Goal: Task Accomplishment & Management: Manage account settings

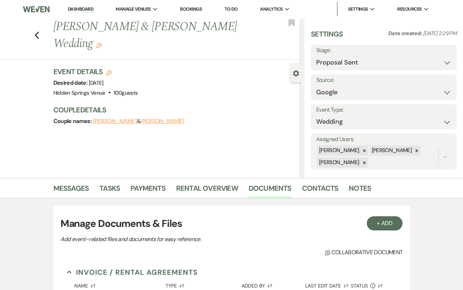
select select "6"
drag, startPoint x: 86, startPoint y: 7, endPoint x: 86, endPoint y: 254, distance: 247.0
drag, startPoint x: 82, startPoint y: 7, endPoint x: 82, endPoint y: 254, distance: 247.0
click at [87, 10] on link "Dashboard" at bounding box center [80, 9] width 25 height 7
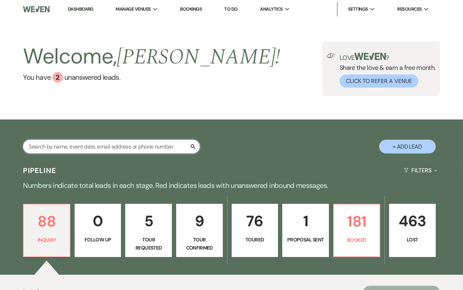
click at [114, 149] on input "text" at bounding box center [111, 146] width 177 height 14
type input "[PERSON_NAME]"
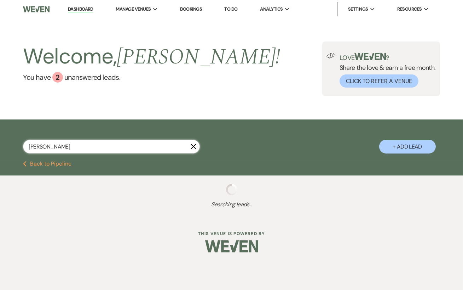
select select "5"
select select "8"
select select "5"
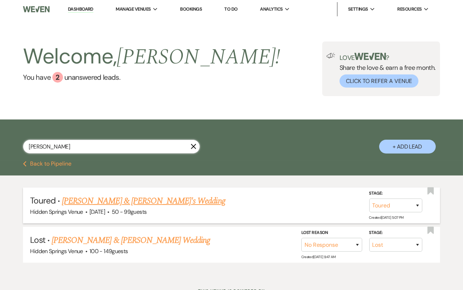
type input "[PERSON_NAME]"
click at [159, 205] on link "[PERSON_NAME] & [PERSON_NAME]'s Wedding" at bounding box center [144, 200] width 164 height 13
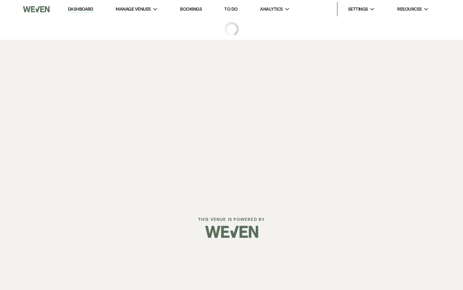
select select "5"
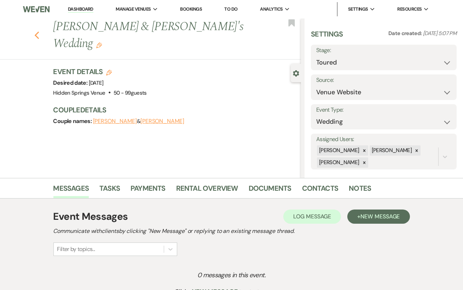
click at [36, 31] on icon "Previous" at bounding box center [36, 35] width 5 height 8
select select "5"
select select "8"
select select "5"
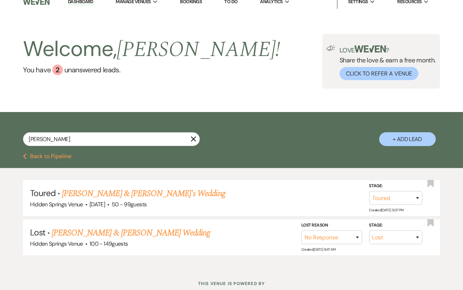
scroll to position [8, 0]
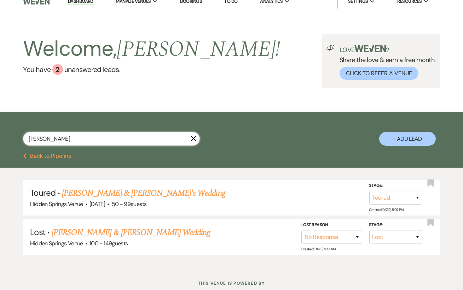
click at [194, 145] on input "[PERSON_NAME]" at bounding box center [111, 139] width 177 height 14
click at [194, 141] on use "button" at bounding box center [193, 138] width 5 height 5
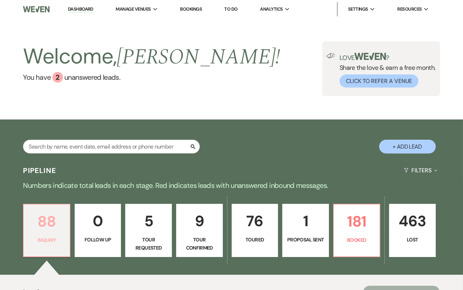
click at [53, 233] on p "88" at bounding box center [47, 221] width 38 height 24
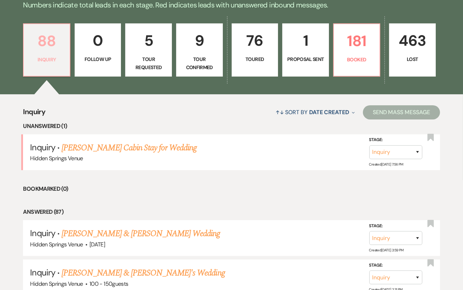
scroll to position [185, 0]
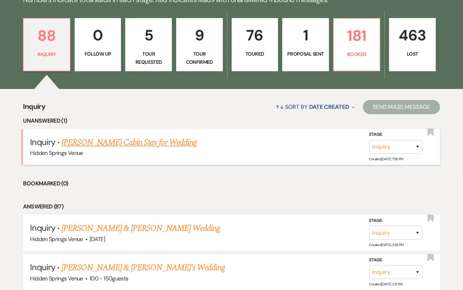
click at [151, 149] on link "[PERSON_NAME] Cabin Stay for Wedding" at bounding box center [129, 142] width 135 height 13
select select "5"
select select "13"
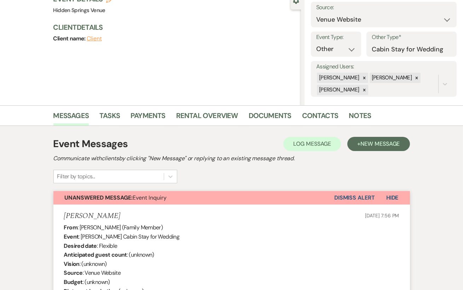
scroll to position [88, 0]
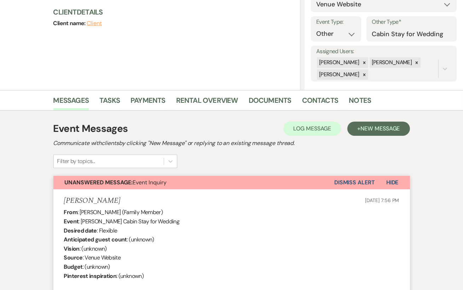
click at [338, 177] on button "Dismiss Alert" at bounding box center [354, 182] width 41 height 13
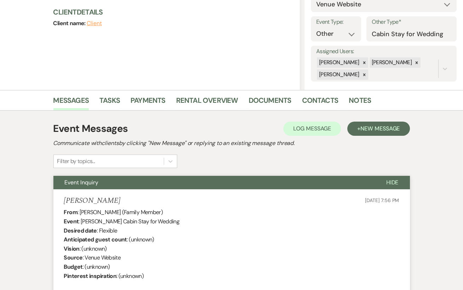
scroll to position [0, 0]
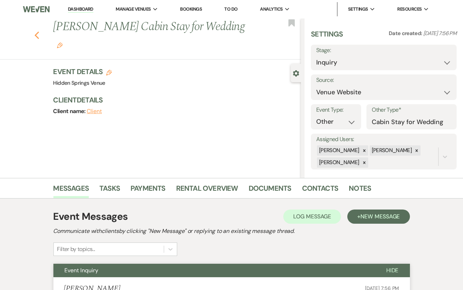
click at [37, 32] on use "button" at bounding box center [36, 36] width 5 height 8
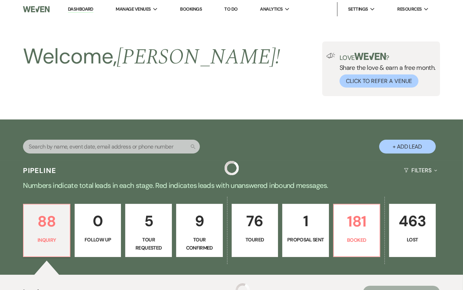
scroll to position [185, 0]
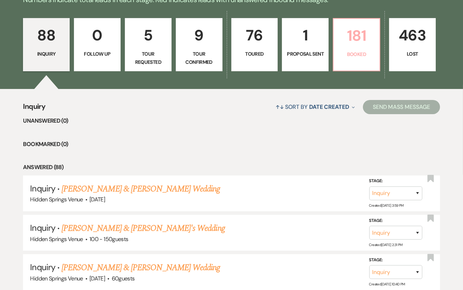
click at [360, 58] on p "Booked" at bounding box center [357, 54] width 38 height 8
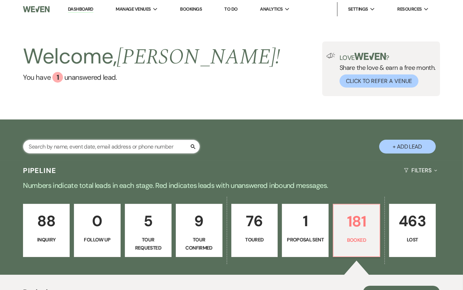
click at [113, 153] on input "text" at bounding box center [111, 146] width 177 height 14
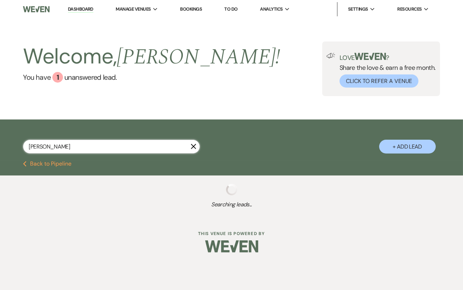
type input "[PERSON_NAME]"
select select "4"
select select "5"
select select "8"
select select "6"
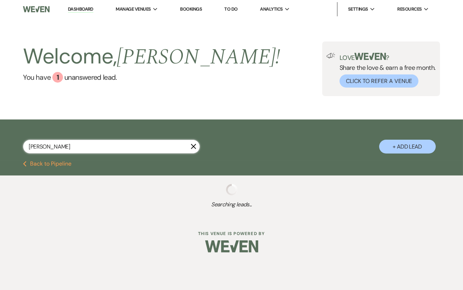
select select "5"
select select "8"
select select "11"
select select "8"
select select "4"
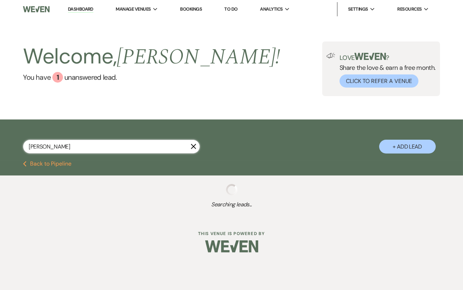
select select "5"
select select "8"
select select "11"
select select "5"
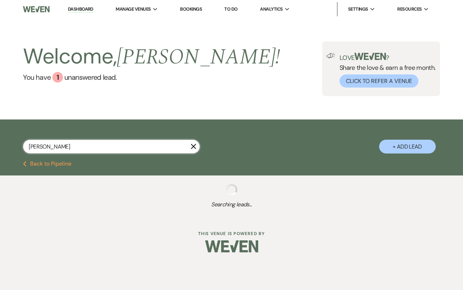
select select "8"
select select "6"
select select "5"
select select "8"
select select "5"
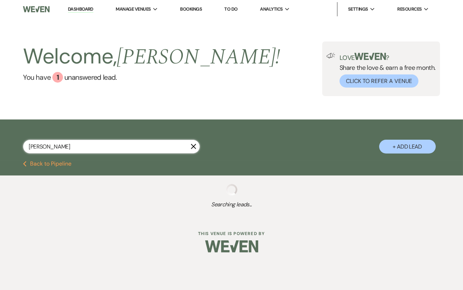
select select "8"
select select "10"
select select "8"
select select "5"
select select "8"
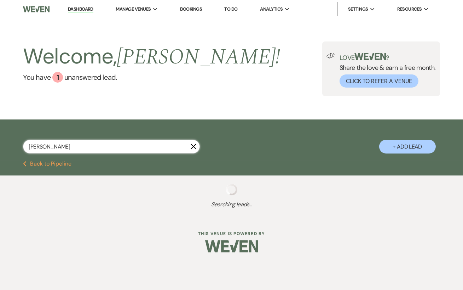
select select "6"
select select "8"
select select "11"
select select "8"
select select "4"
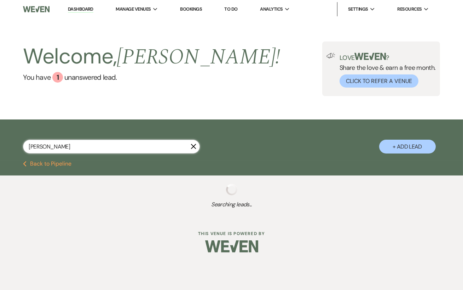
select select "8"
select select "6"
select select "8"
select select "4"
select select "5"
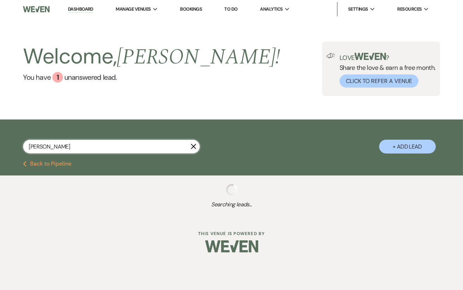
select select "8"
select select "4"
select select "8"
select select "6"
select select "5"
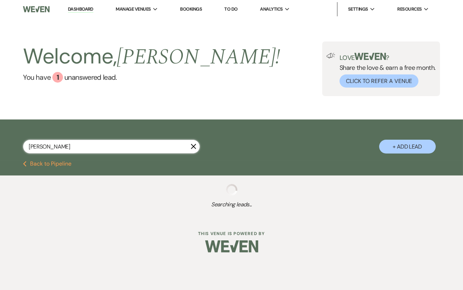
select select "8"
select select "5"
select select "8"
select select "5"
select select "8"
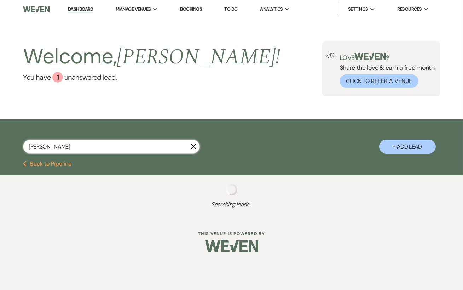
select select "6"
select select "8"
select select "5"
select select "8"
select select "5"
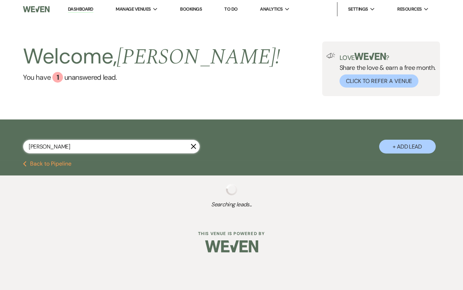
select select "8"
select select "5"
select select "8"
select select "5"
select select "8"
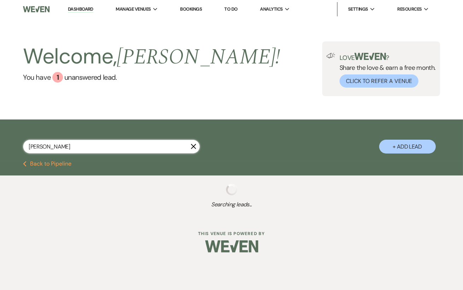
select select "1"
select select "8"
select select "5"
select select "8"
select select "11"
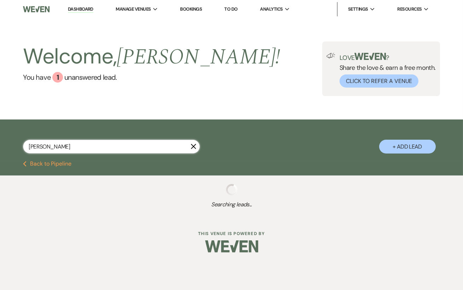
select select "8"
select select "1"
select select "8"
select select "5"
select select "8"
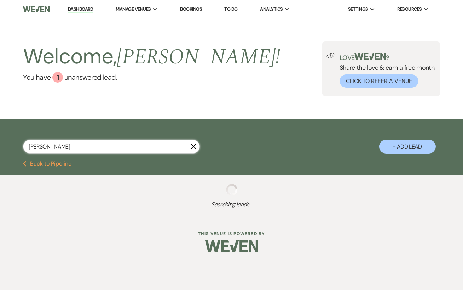
select select "5"
select select "8"
select select "5"
select select "8"
select select "5"
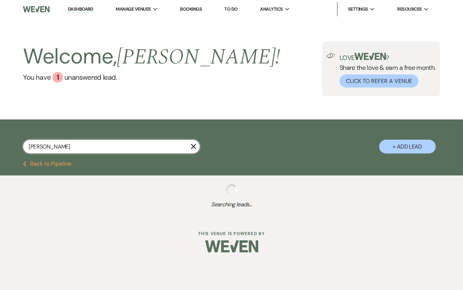
select select "8"
select select "5"
select select "8"
select select "5"
select select "8"
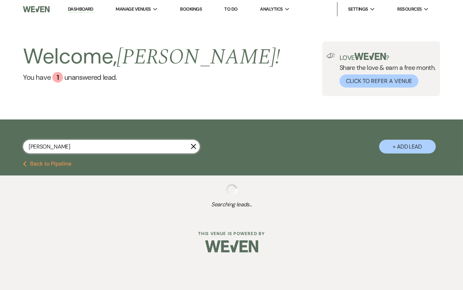
select select "5"
select select "8"
select select "5"
select select "8"
select select "5"
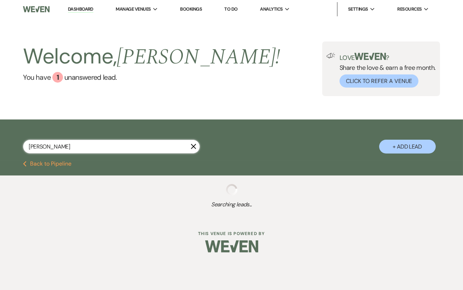
select select "8"
select select "5"
select select "8"
select select "5"
select select "8"
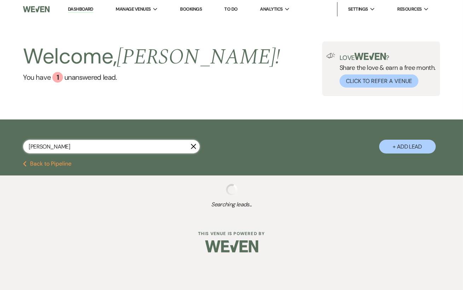
select select "3"
select select "8"
select select "5"
select select "8"
select select "5"
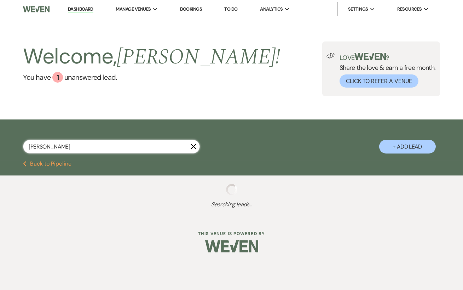
select select "8"
select select "3"
select select "8"
select select "5"
select select "8"
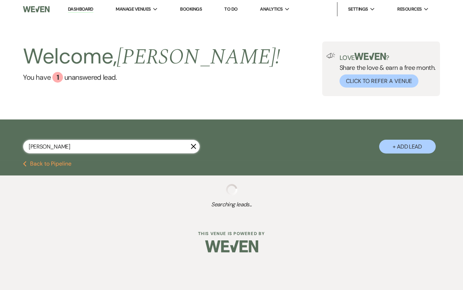
select select "5"
select select "8"
select select "5"
select select "8"
select select "5"
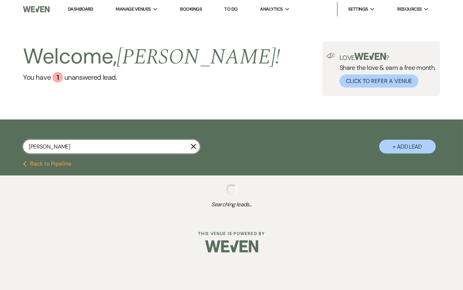
select select "8"
select select "6"
select select "8"
select select "5"
select select "8"
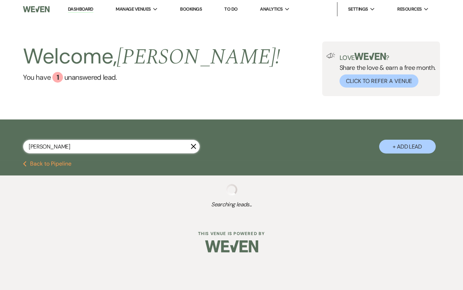
select select "5"
select select "8"
select select "4"
select select "8"
select select "5"
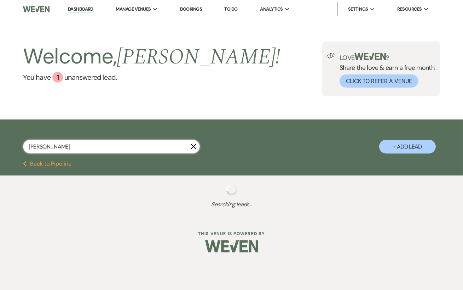
select select "8"
select select "5"
select select "8"
select select "11"
select select "8"
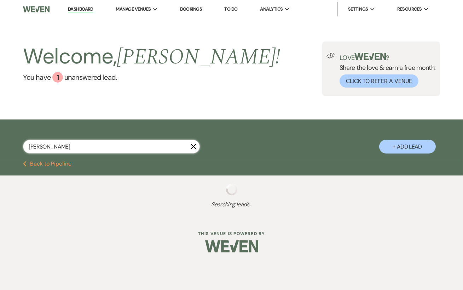
select select "5"
select select "8"
select select "2"
select select "8"
select select "5"
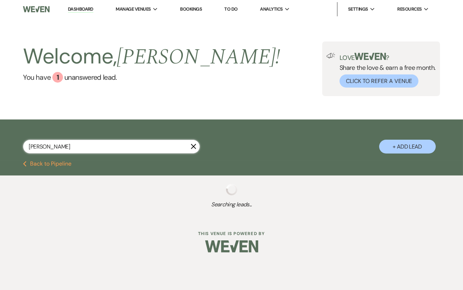
select select "8"
select select "11"
select select "8"
select select "5"
select select "8"
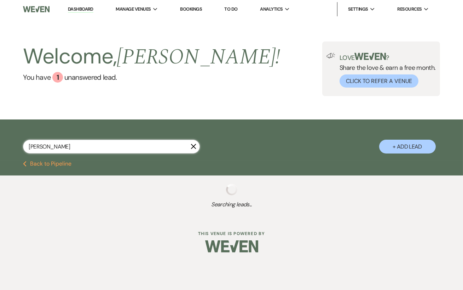
select select "5"
select select "8"
select select "5"
select select "8"
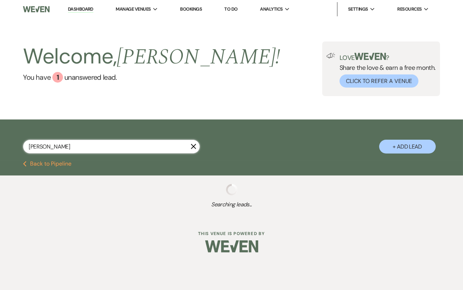
select select "6"
select select "8"
select select "11"
select select "8"
select select "6"
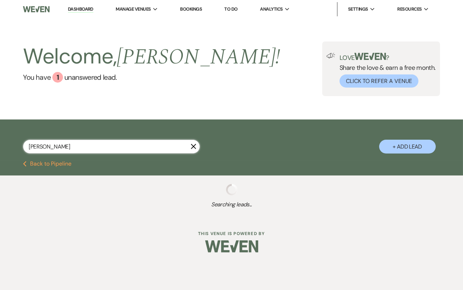
select select "5"
select select "8"
select select "5"
select select "8"
select select "5"
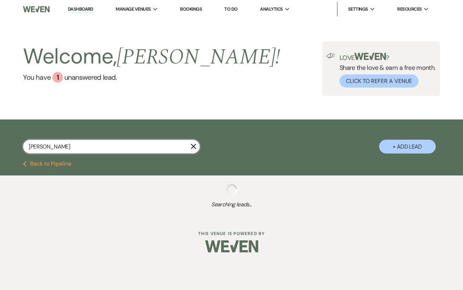
select select "8"
select select "2"
select select "8"
select select "5"
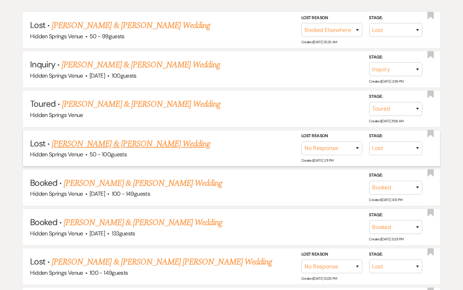
scroll to position [179, 0]
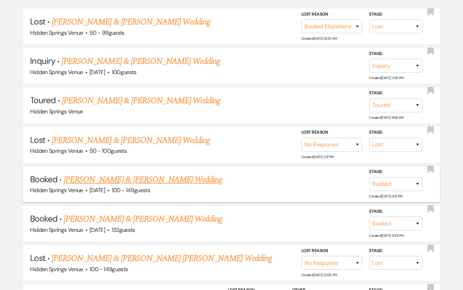
type input "[PERSON_NAME]"
click at [169, 185] on link "[PERSON_NAME] & [PERSON_NAME] Wedding" at bounding box center [143, 179] width 159 height 13
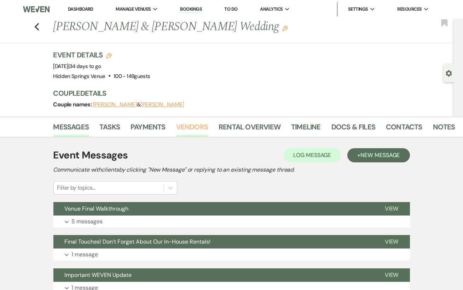
click at [195, 123] on link "Vendors" at bounding box center [192, 129] width 32 height 16
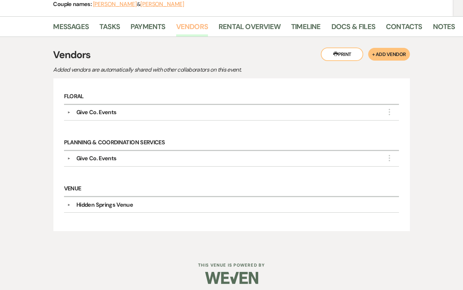
scroll to position [101, 0]
click at [353, 34] on link "Docs & Files" at bounding box center [354, 29] width 44 height 16
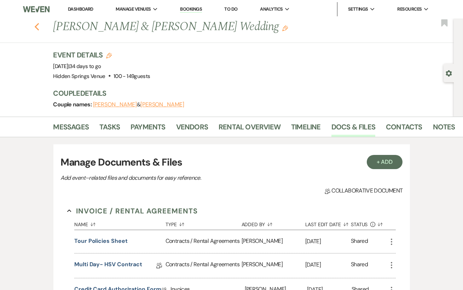
click at [36, 25] on use "button" at bounding box center [36, 27] width 5 height 8
select select "8"
select select "6"
select select "5"
select select "8"
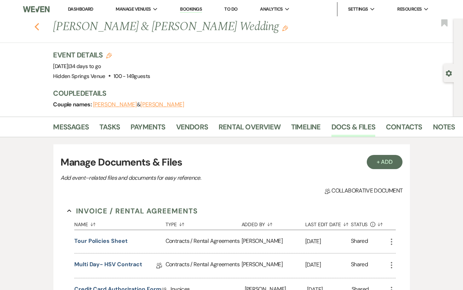
select select "5"
select select "8"
select select "5"
select select "8"
select select "2"
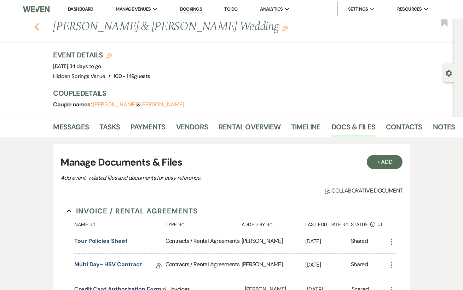
select select "8"
select select "5"
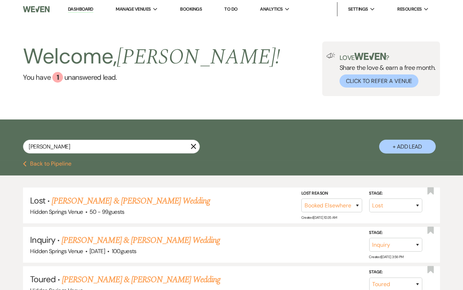
click at [194, 149] on icon "X" at bounding box center [194, 146] width 6 height 6
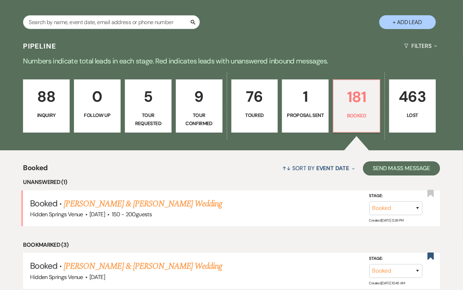
scroll to position [126, 0]
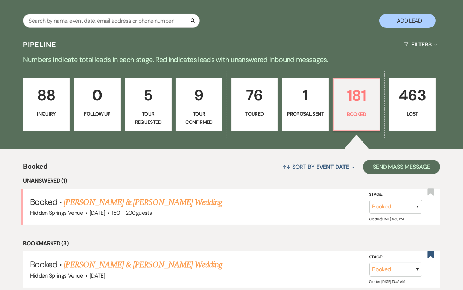
click at [257, 131] on link "76 Toured" at bounding box center [254, 104] width 47 height 53
select select "5"
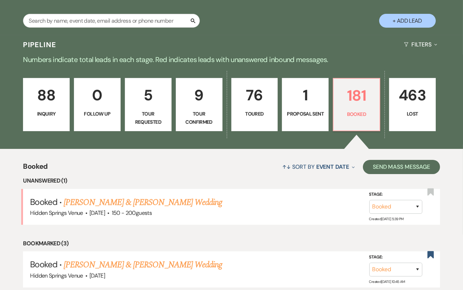
select select "5"
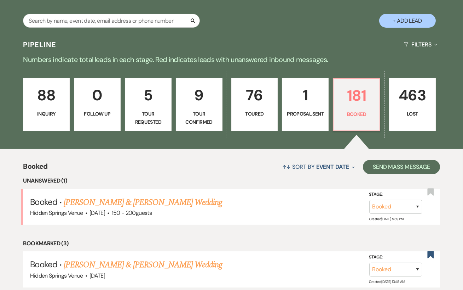
select select "5"
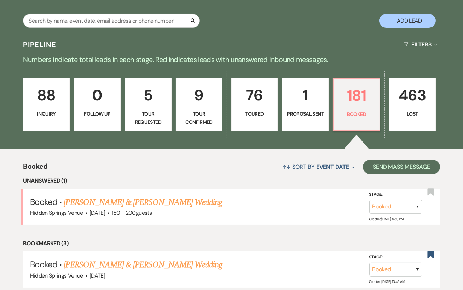
select select "5"
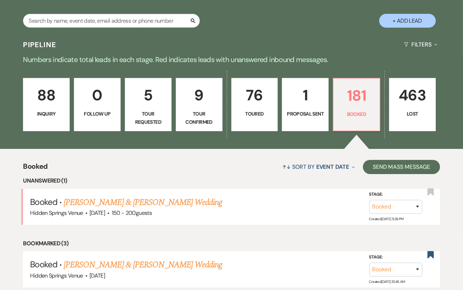
select select "5"
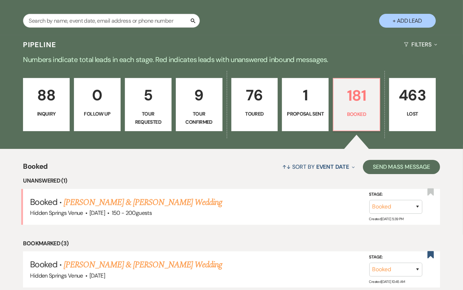
select select "5"
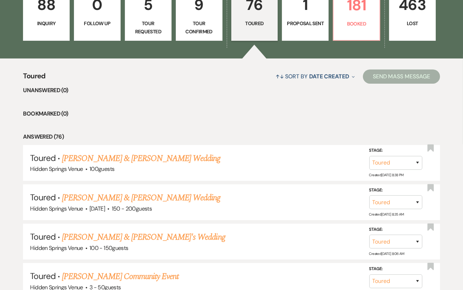
scroll to position [219, 0]
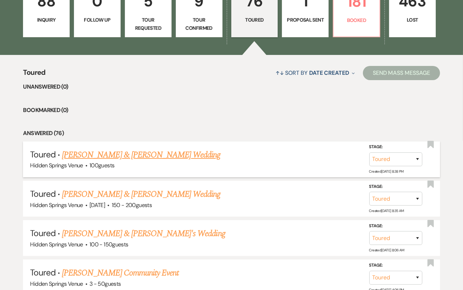
click at [157, 161] on link "[PERSON_NAME] & [PERSON_NAME] Wedding" at bounding box center [141, 154] width 159 height 13
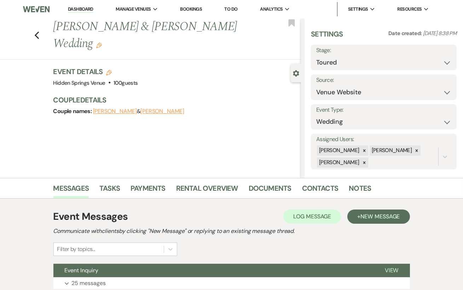
scroll to position [55, 0]
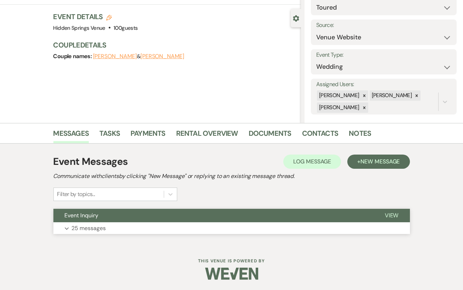
click at [147, 227] on button "Expand 25 messages" at bounding box center [231, 228] width 357 height 12
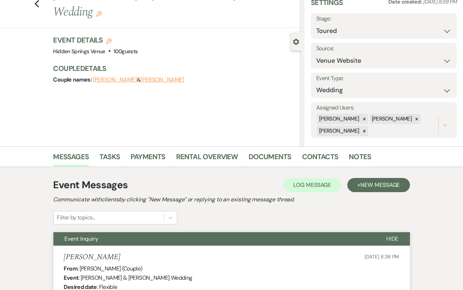
scroll to position [0, 0]
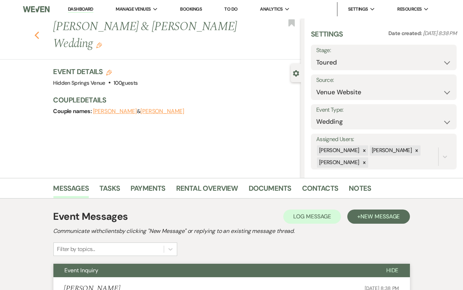
click at [36, 32] on use "button" at bounding box center [36, 36] width 5 height 8
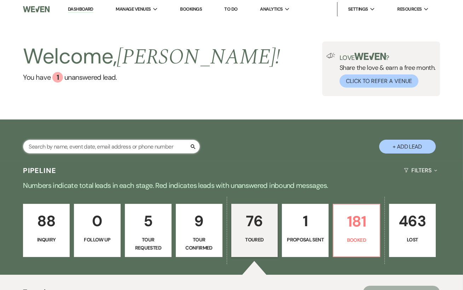
click at [117, 153] on input "text" at bounding box center [111, 146] width 177 height 14
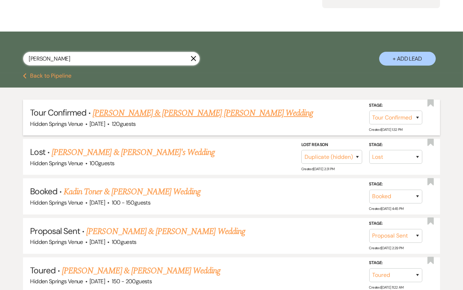
scroll to position [91, 0]
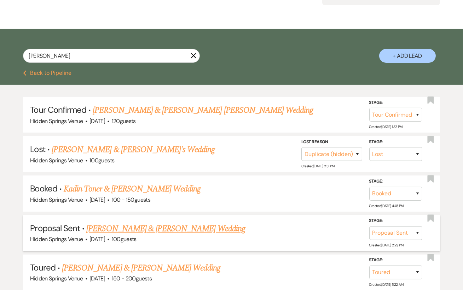
click at [170, 233] on link "[PERSON_NAME] & [PERSON_NAME] Wedding" at bounding box center [165, 228] width 159 height 13
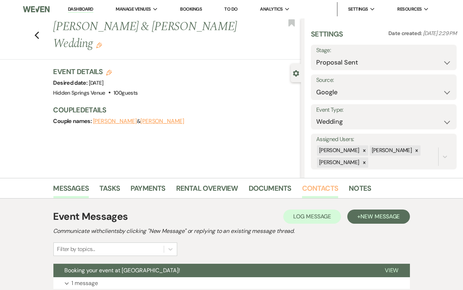
click at [304, 190] on link "Contacts" at bounding box center [320, 190] width 36 height 16
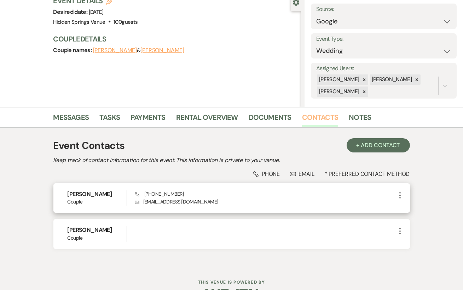
scroll to position [73, 0]
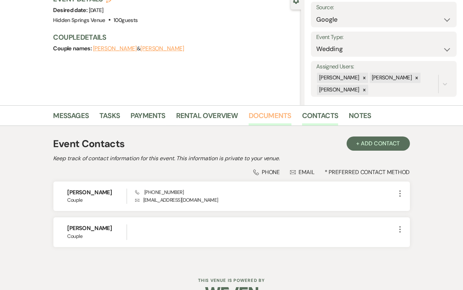
click at [252, 115] on link "Documents" at bounding box center [270, 118] width 43 height 16
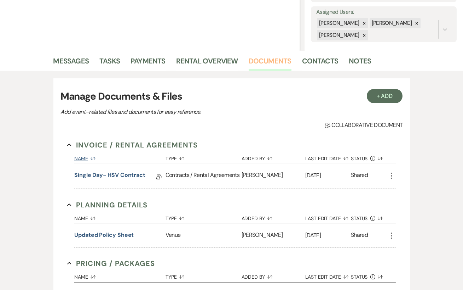
scroll to position [140, 0]
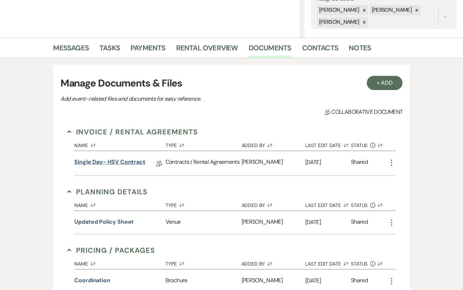
click at [135, 160] on link "Single Day- HSV Contract" at bounding box center [109, 163] width 71 height 11
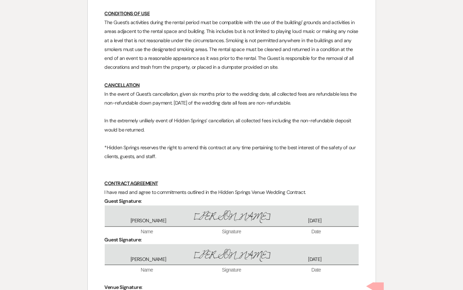
scroll to position [2211, 0]
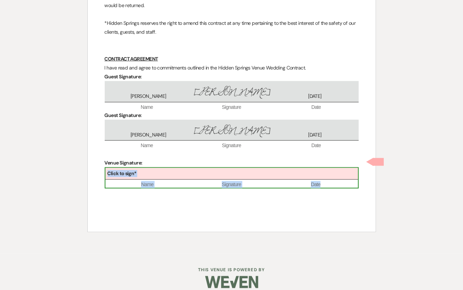
click at [161, 168] on div "Click to sign*" at bounding box center [231, 174] width 253 height 12
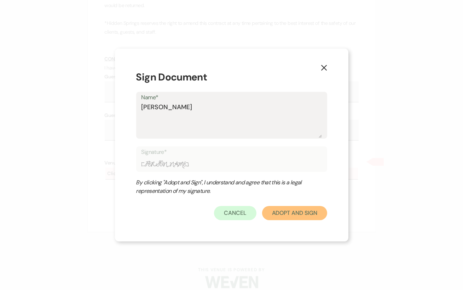
click at [303, 213] on button "Adopt And Sign" at bounding box center [294, 213] width 65 height 14
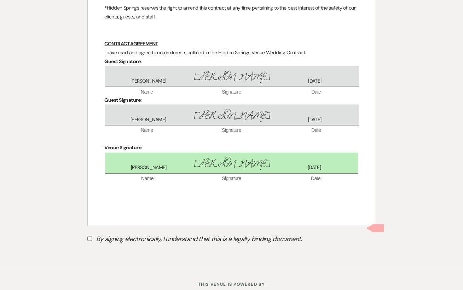
scroll to position [2241, 0]
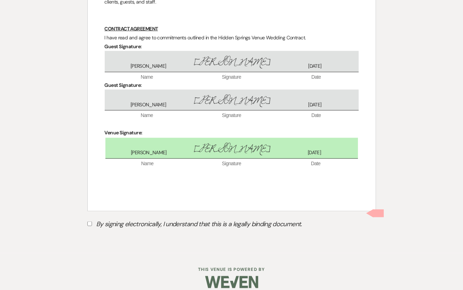
click at [90, 221] on input "By signing electronically, I understand that this is a legally binding document." at bounding box center [89, 223] width 5 height 5
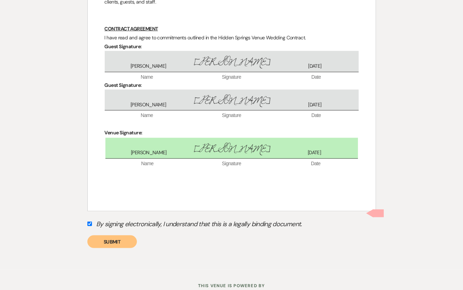
click at [122, 235] on button "Submit" at bounding box center [112, 241] width 50 height 13
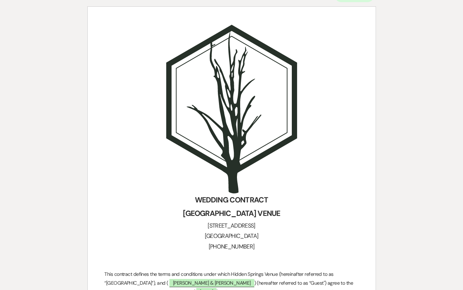
scroll to position [0, 0]
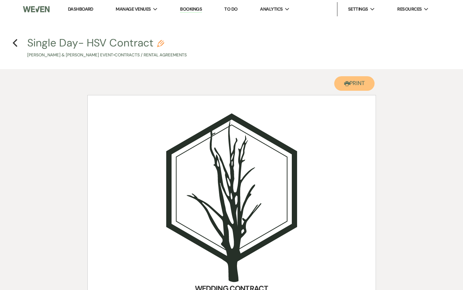
click at [351, 85] on button "Printer Print" at bounding box center [354, 83] width 41 height 15
click at [361, 84] on button "Printer Print" at bounding box center [354, 83] width 41 height 15
click at [15, 43] on use "button" at bounding box center [15, 43] width 5 height 8
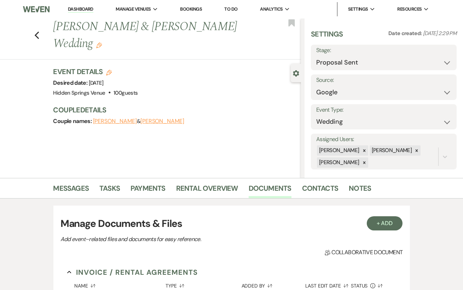
click at [82, 8] on link "Dashboard" at bounding box center [80, 9] width 25 height 7
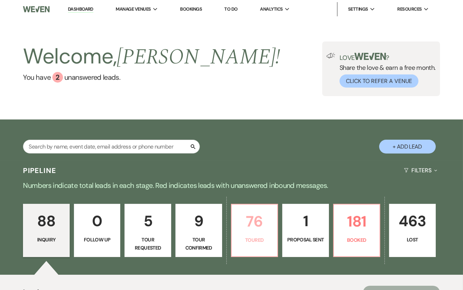
click at [241, 233] on p "76" at bounding box center [255, 221] width 38 height 24
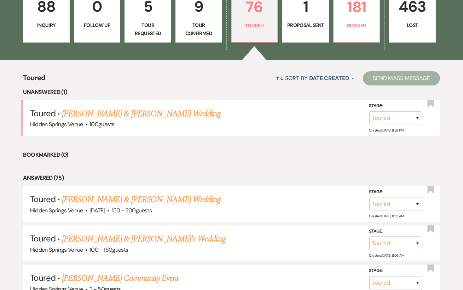
scroll to position [214, 0]
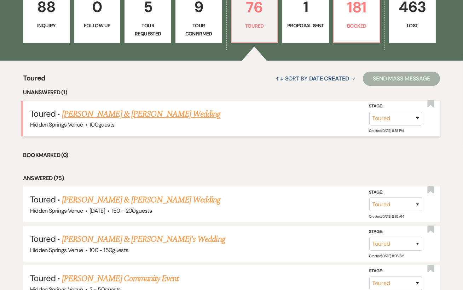
click at [157, 118] on link "[PERSON_NAME] & [PERSON_NAME] Wedding" at bounding box center [141, 114] width 159 height 13
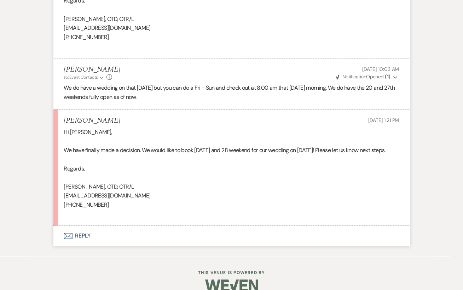
scroll to position [2639, 0]
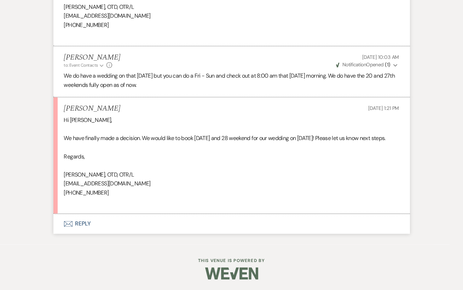
click at [157, 226] on button "Envelope Reply" at bounding box center [231, 223] width 357 height 20
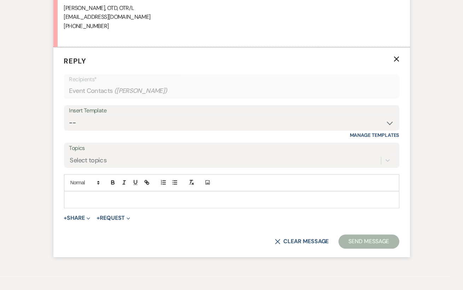
scroll to position [2812, 0]
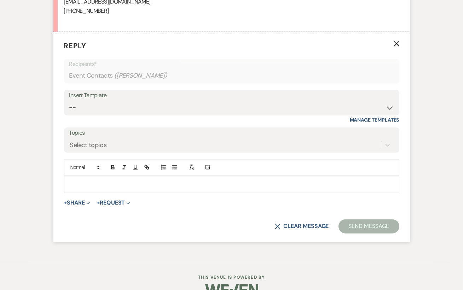
click at [87, 188] on p at bounding box center [232, 184] width 324 height 8
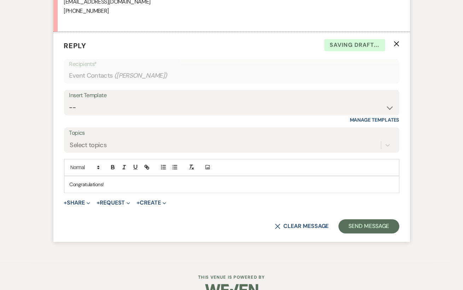
click at [90, 188] on p "Congratulations!" at bounding box center [232, 184] width 324 height 8
click at [148, 188] on p "Congratulations!" at bounding box center [232, 184] width 324 height 8
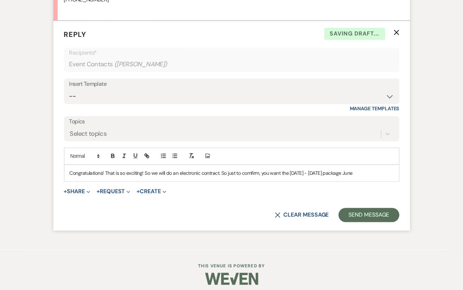
scroll to position [2824, 0]
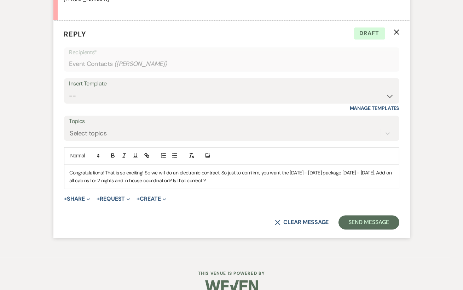
click at [169, 179] on p "Congratulations! That is so exciting! So we will do an electronic contract. So …" at bounding box center [232, 176] width 324 height 16
click at [230, 184] on p "Congratulations! That is so exciting! So we will send over an electronic contra…" at bounding box center [232, 176] width 324 height 16
click at [265, 180] on p "Congratulations! That is so exciting! So we will send over an electronic contra…" at bounding box center [232, 176] width 324 height 16
click at [362, 229] on button "Send Message" at bounding box center [369, 222] width 61 height 14
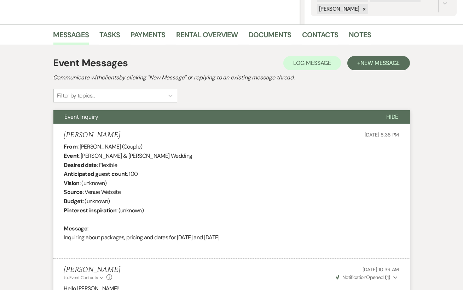
scroll to position [0, 0]
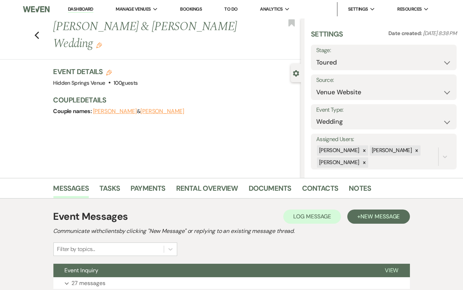
click at [36, 32] on div "Previous Chad Bone & Erica French's Wedding Edit Bookmark" at bounding box center [148, 38] width 305 height 41
click at [36, 30] on button "Previous" at bounding box center [36, 35] width 5 height 10
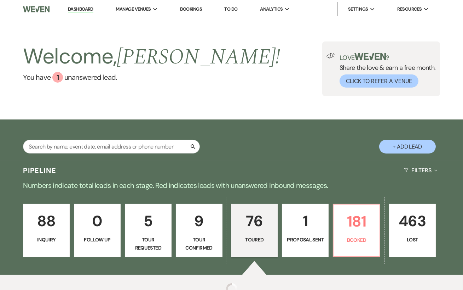
scroll to position [58, 0]
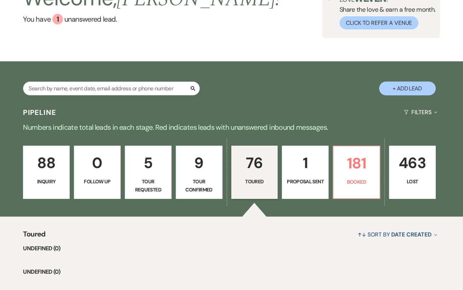
click at [311, 174] on p "1" at bounding box center [306, 163] width 38 height 24
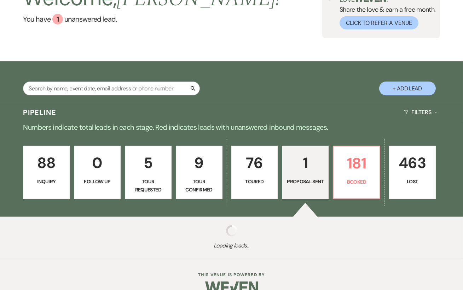
select select "6"
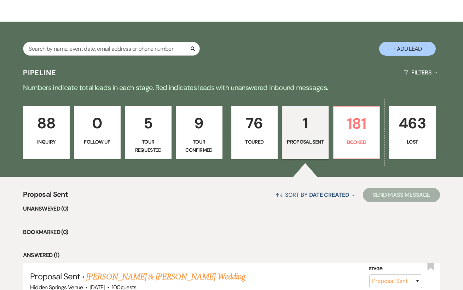
scroll to position [170, 0]
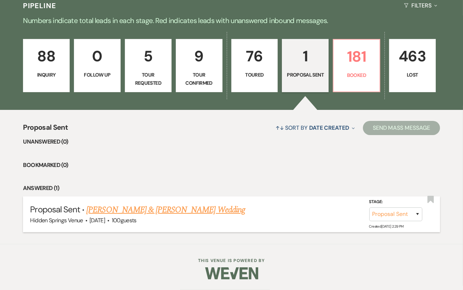
click at [175, 212] on link "[PERSON_NAME] & [PERSON_NAME] Wedding" at bounding box center [165, 209] width 159 height 13
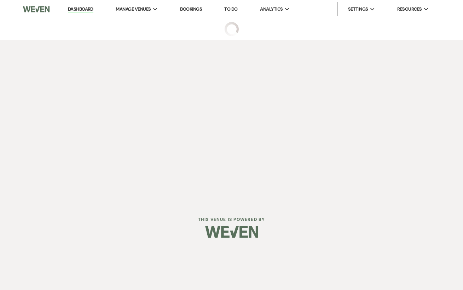
select select "6"
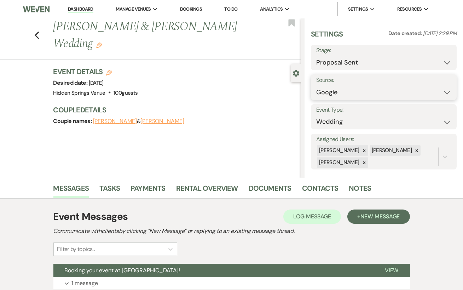
click at [383, 87] on select "Weven Venue Website Instagram Facebook Pinterest Google The Knot Wedding Wire H…" at bounding box center [383, 92] width 135 height 14
click at [380, 61] on select "Inquiry Follow Up Tour Requested Tour Confirmed Toured Proposal Sent Booked Lost" at bounding box center [383, 63] width 135 height 14
select select "7"
click at [316, 56] on select "Inquiry Follow Up Tour Requested Tour Confirmed Toured Proposal Sent Booked Lost" at bounding box center [383, 63] width 135 height 14
click at [444, 59] on button "Save" at bounding box center [441, 57] width 30 height 14
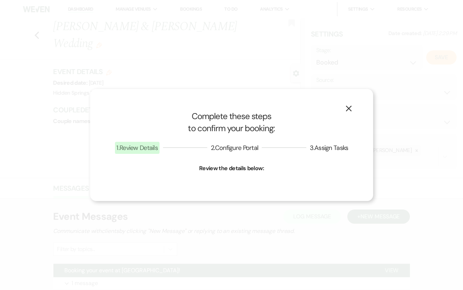
select select "1"
select select "638"
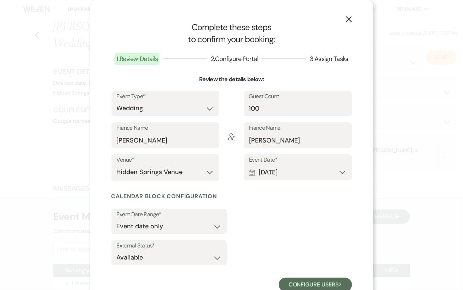
scroll to position [23, 0]
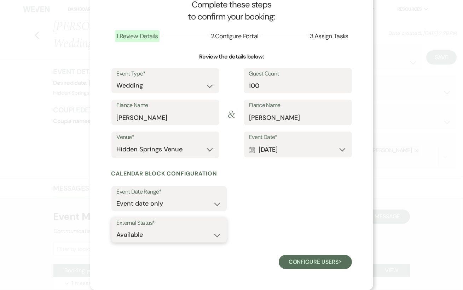
click at [196, 237] on select "Available Unavailable" at bounding box center [169, 235] width 105 height 14
select select "false"
click at [117, 228] on select "Available Unavailable" at bounding box center [169, 235] width 105 height 14
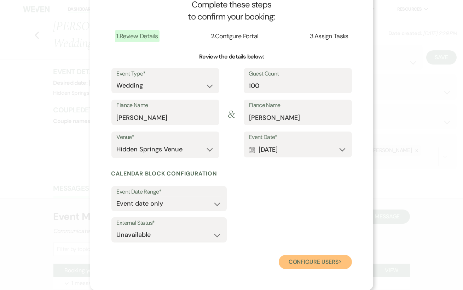
click at [314, 258] on button "Configure users Next" at bounding box center [315, 261] width 73 height 14
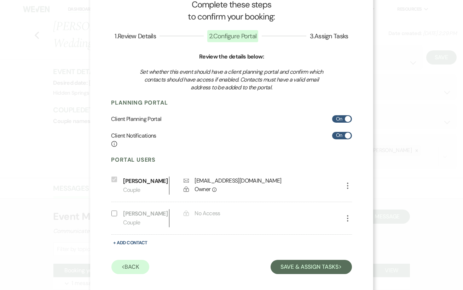
scroll to position [28, 0]
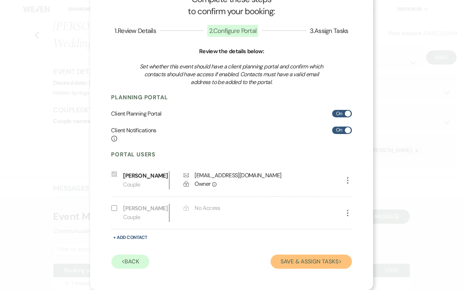
click at [314, 258] on button "Save & Assign Tasks Next" at bounding box center [311, 261] width 81 height 14
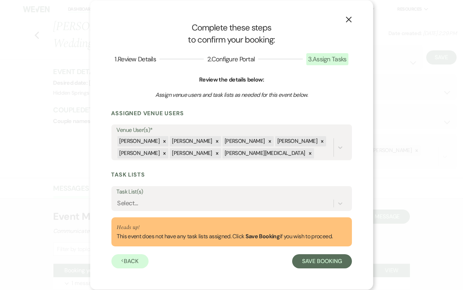
scroll to position [0, 0]
click at [314, 258] on button "Save Booking" at bounding box center [321, 261] width 59 height 14
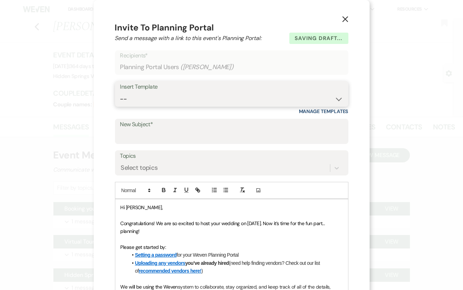
click at [187, 103] on select "-- Initial Inquiry Response Tour Request Response Follow Up Review Email Check-…" at bounding box center [231, 99] width 223 height 14
select select "2944"
click at [120, 92] on select "-- Initial Inquiry Response Tour Request Response Follow Up Review Email Check-…" at bounding box center [231, 99] width 223 height 14
type input "Hidden Springs Planning Portal"
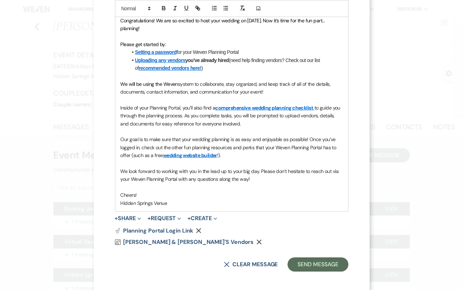
scroll to position [205, 0]
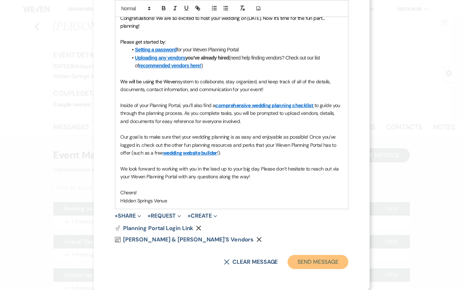
click at [302, 257] on button "Send Message" at bounding box center [318, 261] width 61 height 14
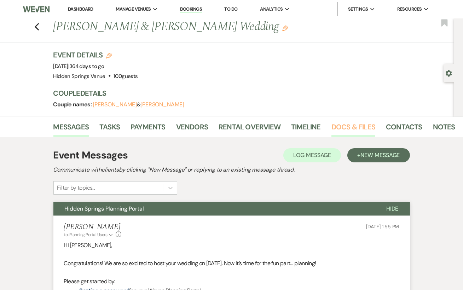
click at [341, 133] on link "Docs & Files" at bounding box center [354, 129] width 44 height 16
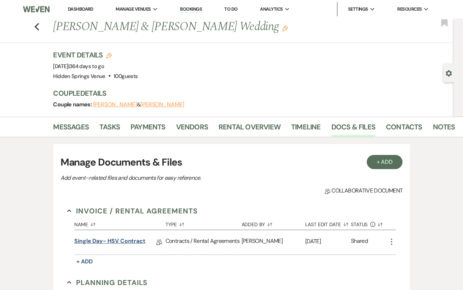
click at [117, 244] on link "Single Day- HSV Contract" at bounding box center [109, 241] width 71 height 11
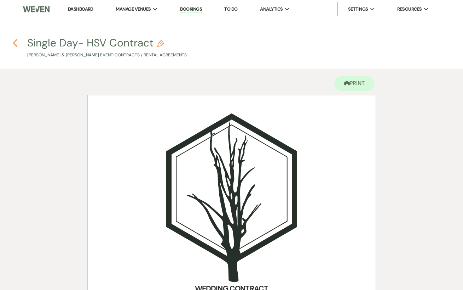
click at [17, 44] on icon "Previous" at bounding box center [14, 43] width 5 height 8
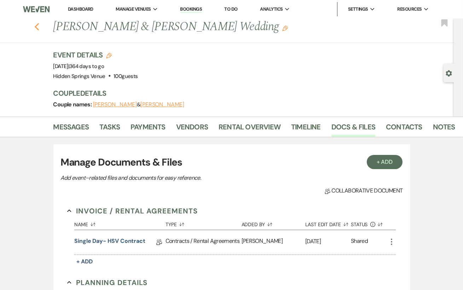
click at [38, 29] on use "button" at bounding box center [36, 27] width 5 height 8
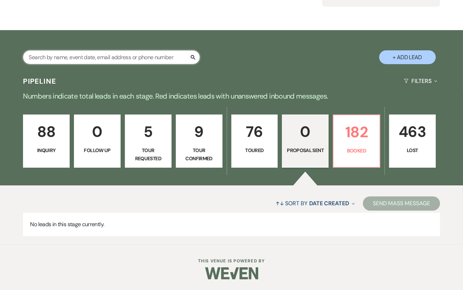
click at [101, 59] on input "text" at bounding box center [111, 57] width 177 height 14
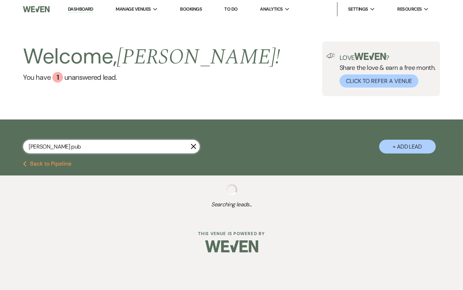
type input "emily pu"
select select "4"
select select "5"
select select "8"
select select "6"
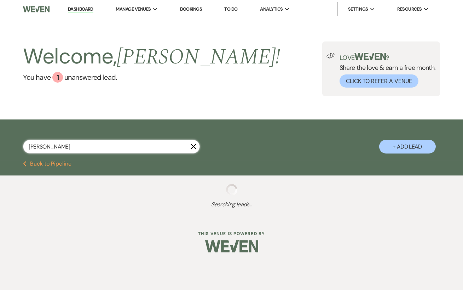
select select "8"
select select "6"
select select "5"
select select "8"
select select "11"
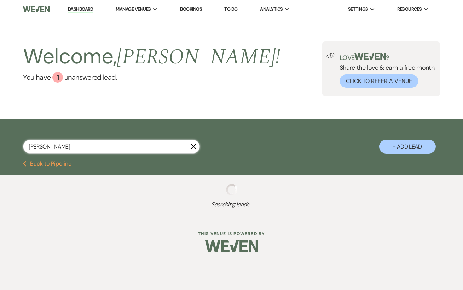
select select "8"
select select "4"
select select "8"
select select "4"
select select "8"
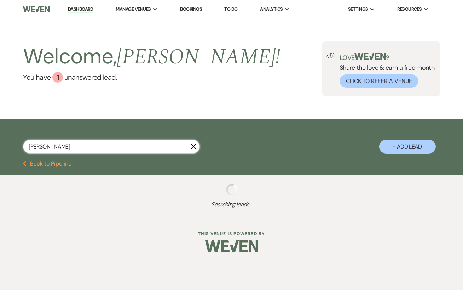
select select "5"
select select "8"
select select "5"
select select "8"
select select "5"
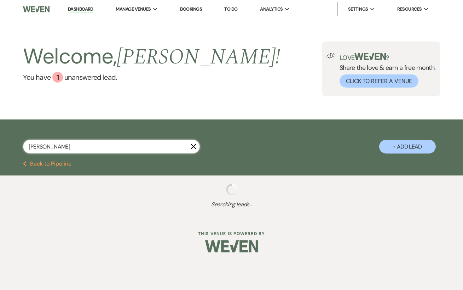
select select "8"
select select "1"
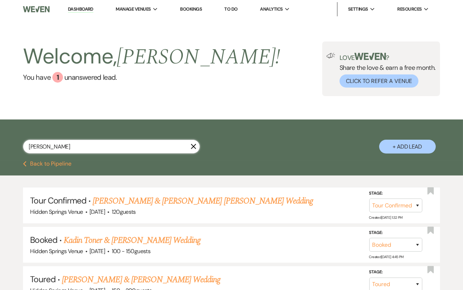
type input "emily puck"
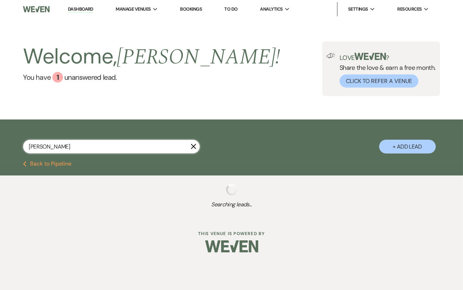
select select "4"
select select "5"
select select "8"
select select "6"
select select "8"
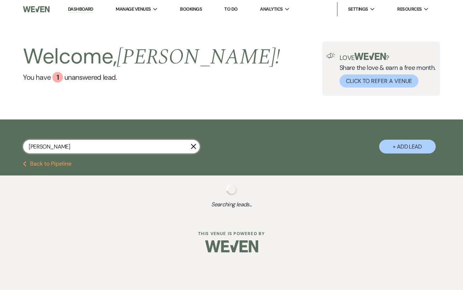
select select "6"
select select "5"
select select "8"
select select "11"
select select "8"
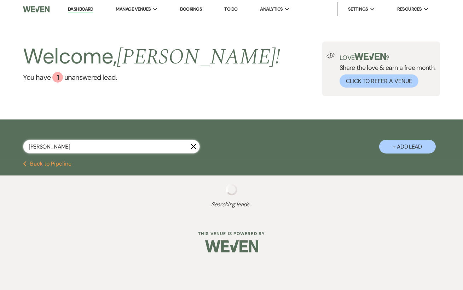
select select "4"
select select "8"
select select "4"
select select "8"
select select "5"
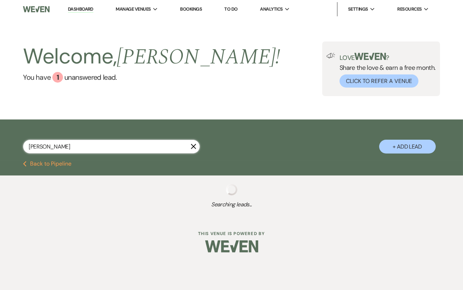
select select "8"
select select "5"
select select "8"
select select "5"
select select "8"
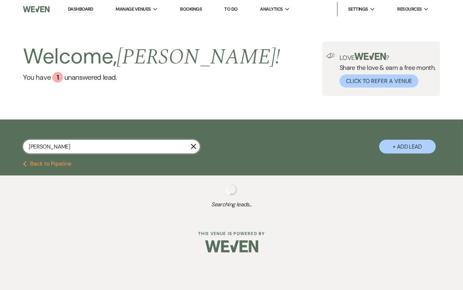
select select "1"
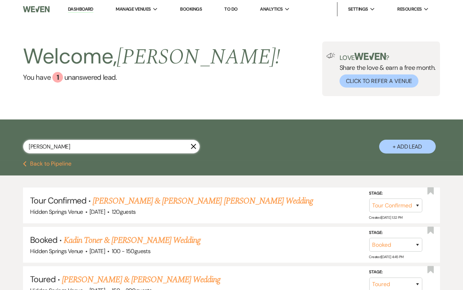
scroll to position [36, 0]
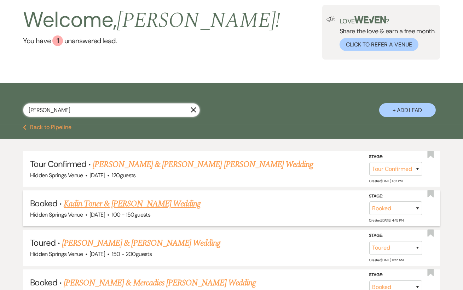
type input "emily puck"
click at [171, 208] on link "Kadin Toner & [PERSON_NAME] Wedding" at bounding box center [132, 203] width 137 height 13
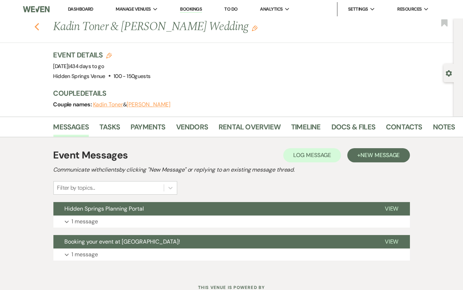
click at [36, 26] on use "button" at bounding box center [36, 27] width 5 height 8
select select "4"
select select "5"
select select "8"
select select "6"
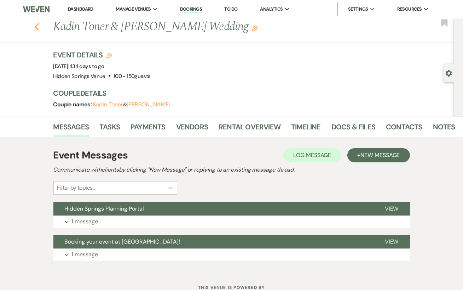
select select "8"
select select "6"
select select "5"
select select "8"
select select "11"
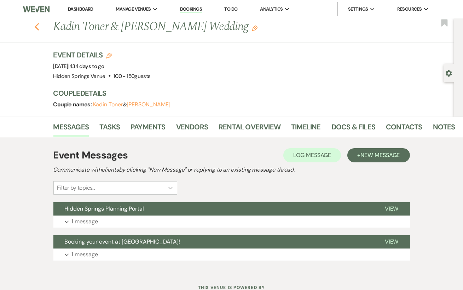
select select "8"
select select "4"
select select "8"
select select "4"
select select "8"
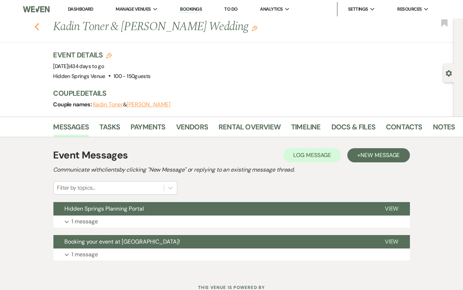
select select "5"
select select "8"
select select "5"
select select "8"
select select "5"
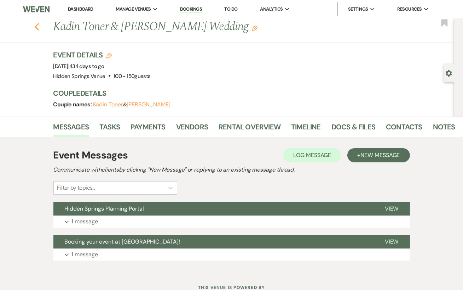
select select "8"
select select "1"
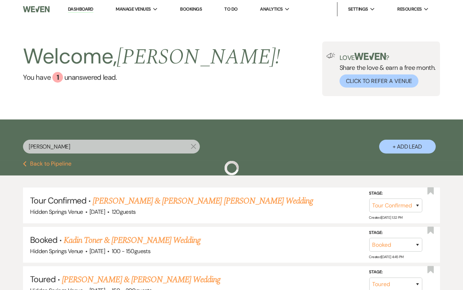
scroll to position [36, 0]
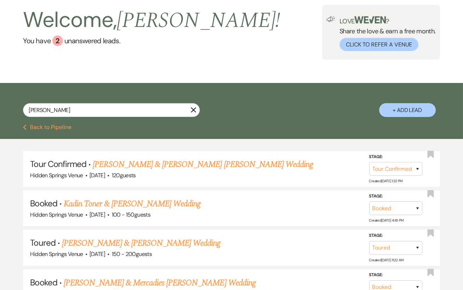
click at [195, 113] on use "button" at bounding box center [193, 109] width 5 height 5
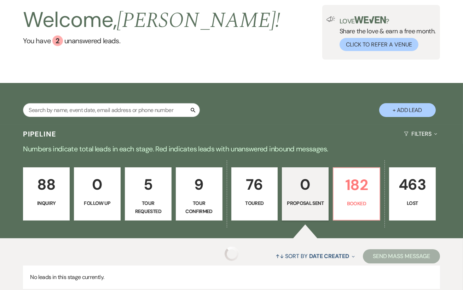
scroll to position [96, 0]
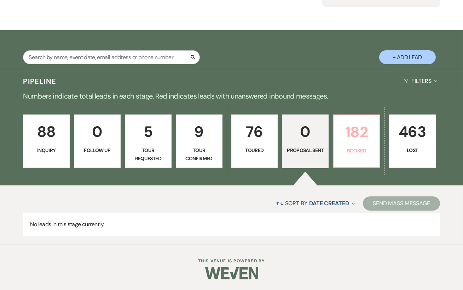
click at [347, 133] on p "182" at bounding box center [357, 132] width 38 height 24
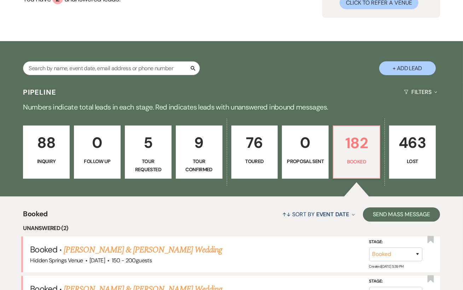
scroll to position [96, 0]
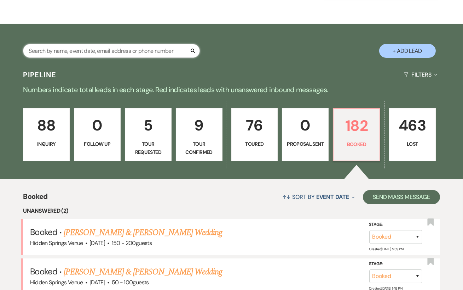
click at [101, 52] on input "text" at bounding box center [111, 51] width 177 height 14
type input "emily"
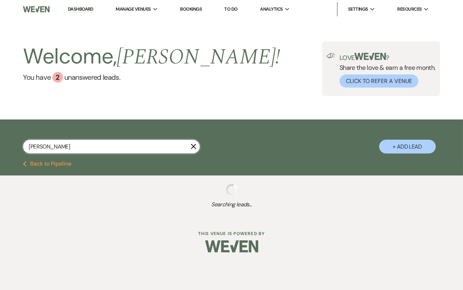
select select "4"
select select "5"
select select "8"
select select "6"
select select "8"
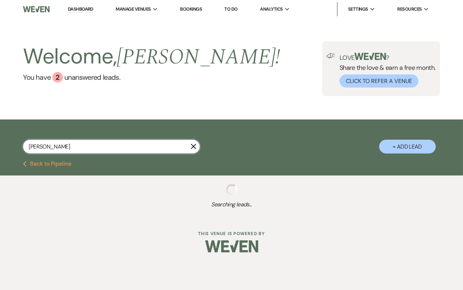
select select "6"
select select "5"
select select "8"
select select "11"
select select "8"
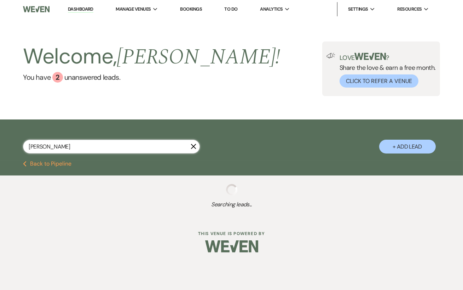
select select "4"
select select "8"
select select "4"
select select "8"
select select "5"
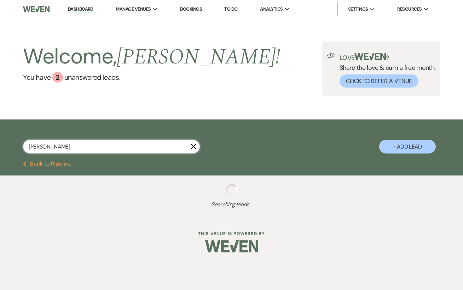
select select "8"
select select "5"
select select "8"
select select "5"
select select "8"
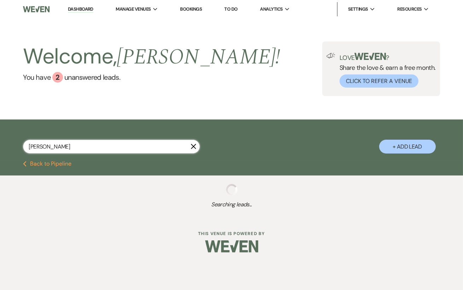
select select "1"
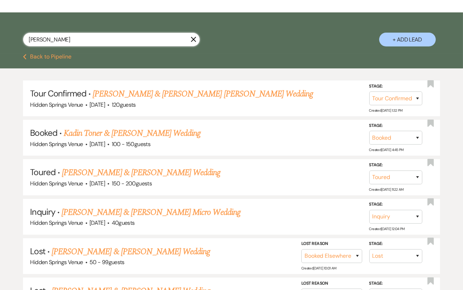
scroll to position [107, 0]
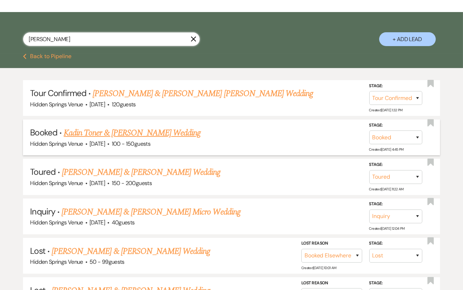
type input "emily"
click at [145, 139] on link "Kadin Toner & [PERSON_NAME] Wedding" at bounding box center [132, 132] width 137 height 13
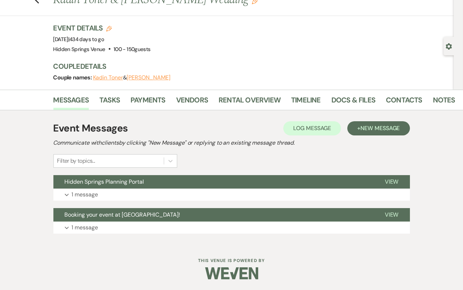
scroll to position [27, 0]
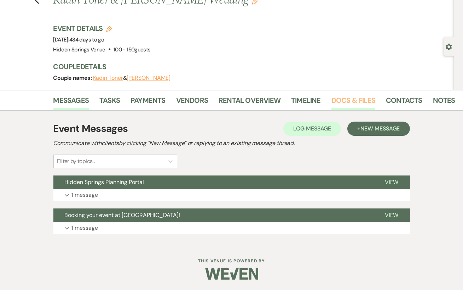
click at [357, 103] on link "Docs & Files" at bounding box center [354, 103] width 44 height 16
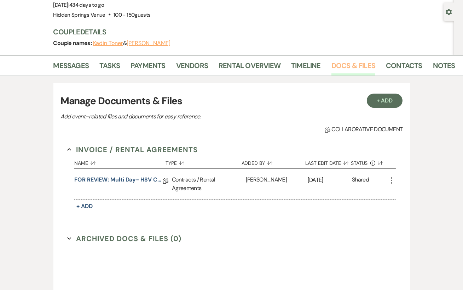
scroll to position [65, 0]
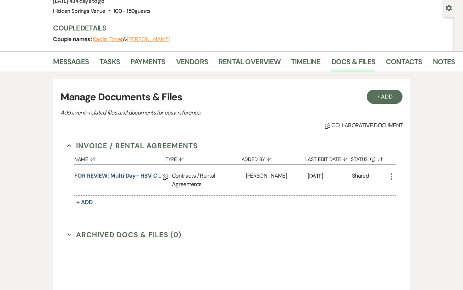
click at [136, 173] on link "FOR REVIEW: Multi Day- HSV Contract" at bounding box center [118, 176] width 88 height 11
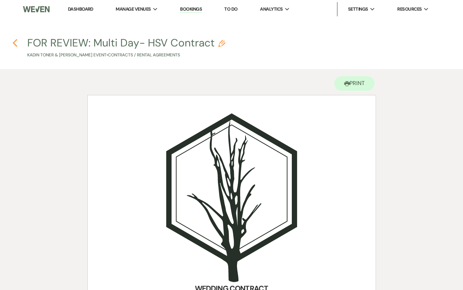
click at [17, 40] on icon "Previous" at bounding box center [14, 43] width 5 height 8
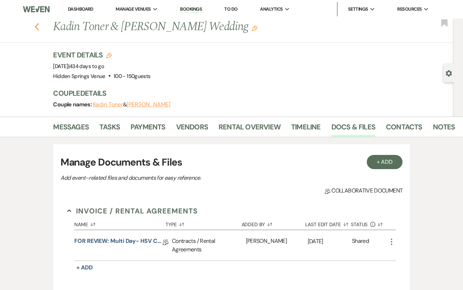
click at [38, 29] on use "button" at bounding box center [36, 27] width 5 height 8
select select "4"
select select "5"
select select "8"
select select "6"
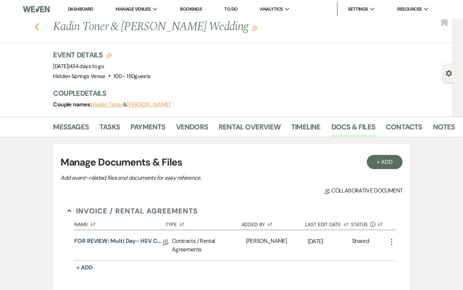
select select "8"
select select "6"
select select "5"
select select "8"
select select "11"
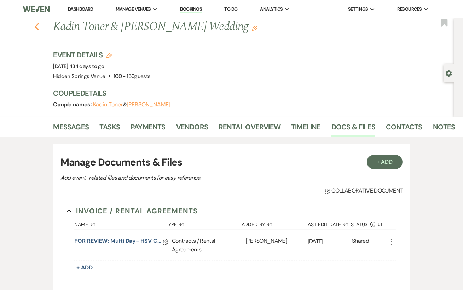
select select "8"
select select "4"
select select "8"
select select "4"
select select "8"
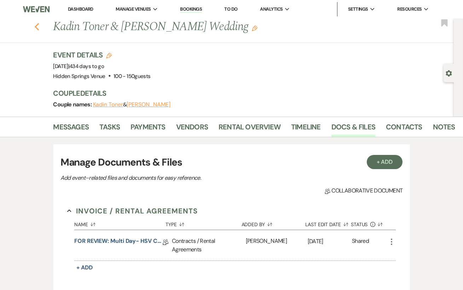
select select "5"
select select "8"
select select "5"
select select "8"
select select "5"
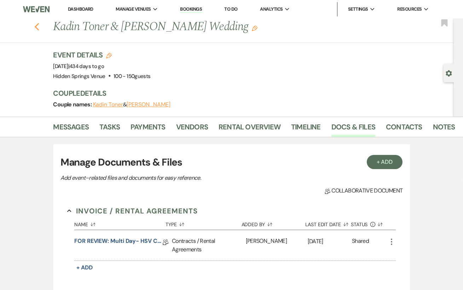
select select "8"
select select "1"
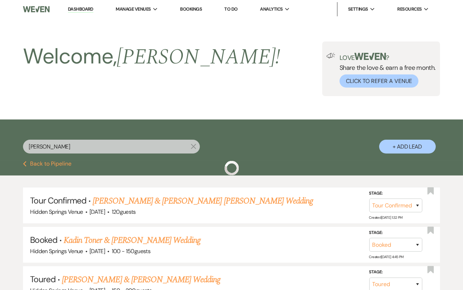
scroll to position [107, 0]
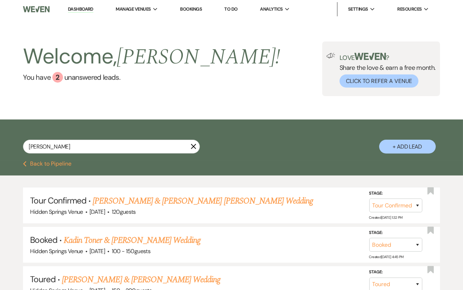
click at [85, 10] on link "Dashboard" at bounding box center [80, 9] width 25 height 7
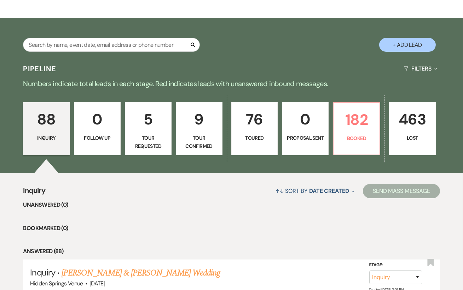
click at [256, 131] on p "76" at bounding box center [255, 119] width 38 height 24
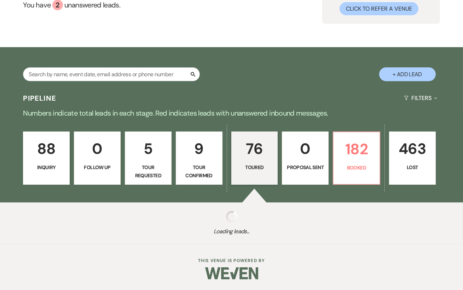
select select "5"
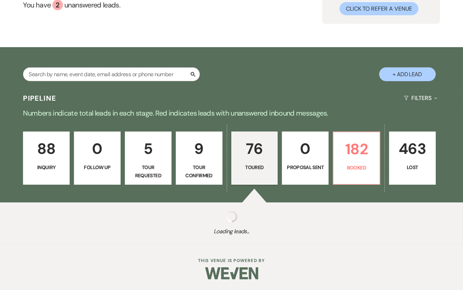
select select "5"
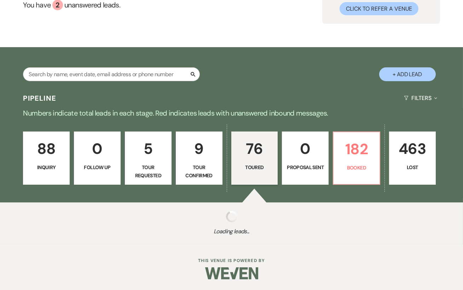
select select "5"
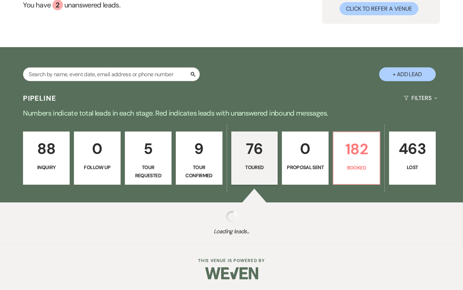
select select "5"
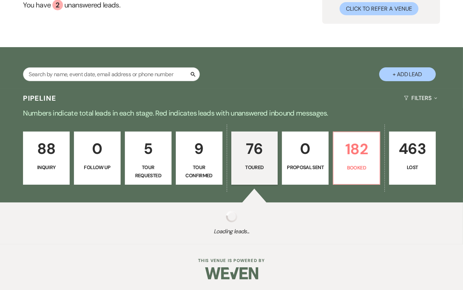
select select "5"
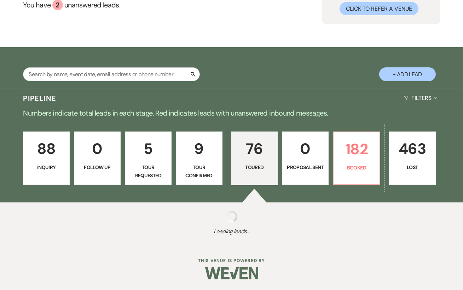
select select "5"
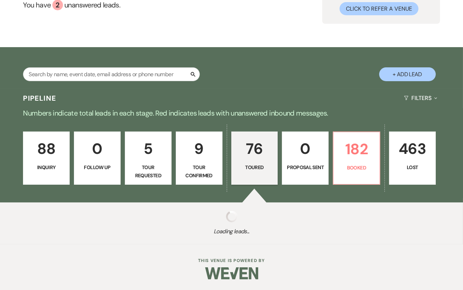
select select "5"
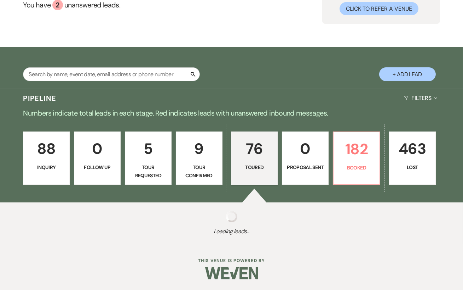
select select "5"
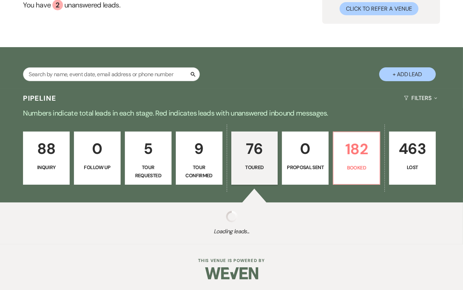
select select "5"
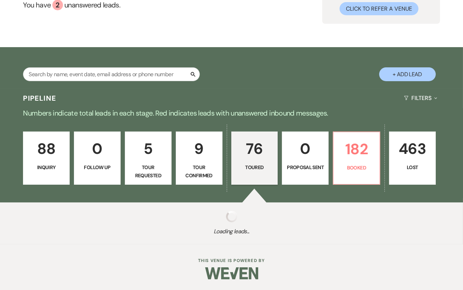
select select "5"
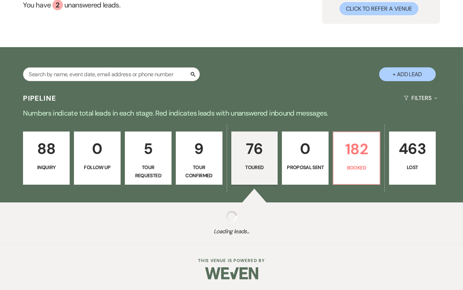
select select "5"
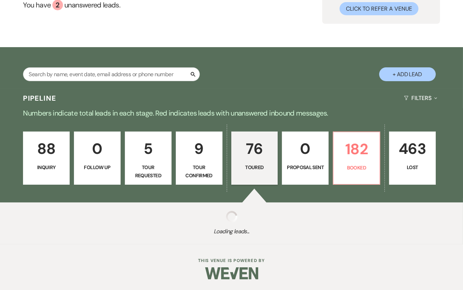
select select "5"
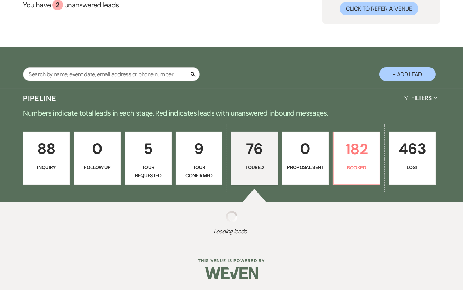
select select "5"
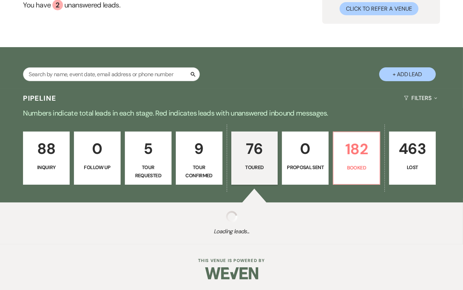
select select "5"
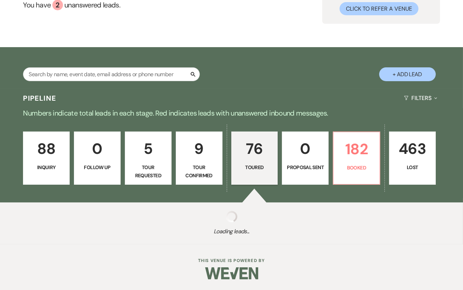
select select "5"
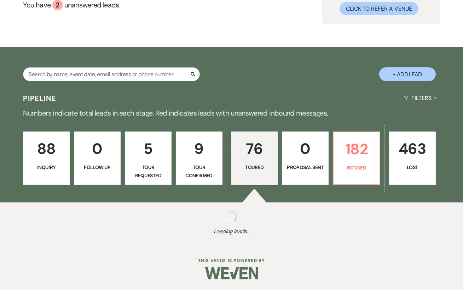
select select "5"
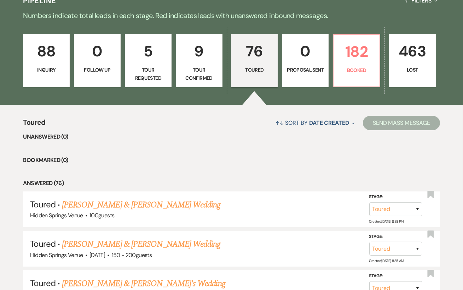
scroll to position [171, 0]
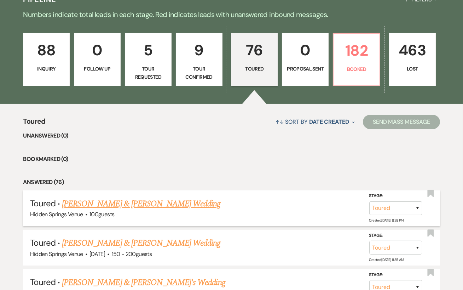
click at [163, 210] on link "[PERSON_NAME] & [PERSON_NAME] Wedding" at bounding box center [141, 203] width 159 height 13
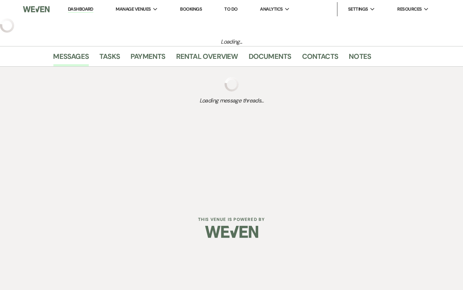
select select "5"
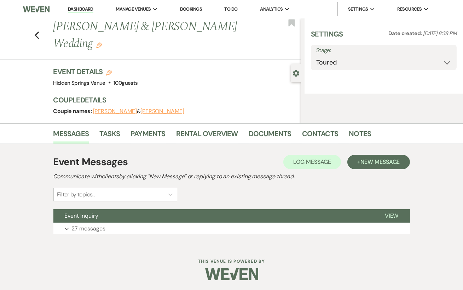
select select "5"
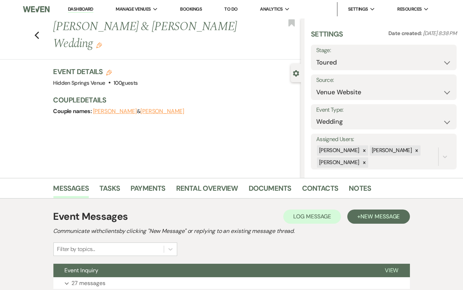
scroll to position [55, 0]
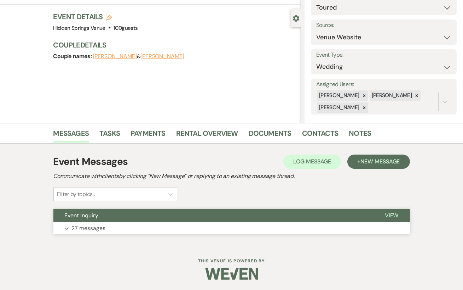
click at [102, 222] on button "Expand 27 messages" at bounding box center [231, 228] width 357 height 12
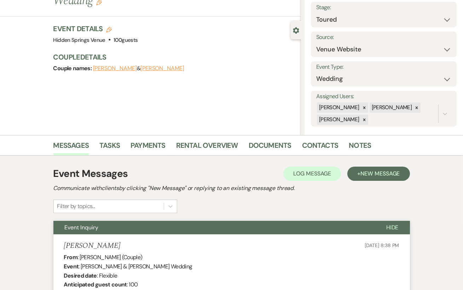
scroll to position [0, 0]
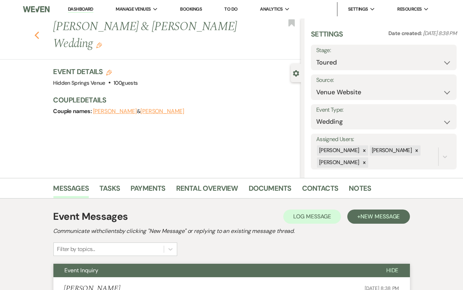
click at [37, 32] on use "button" at bounding box center [36, 36] width 5 height 8
select select "5"
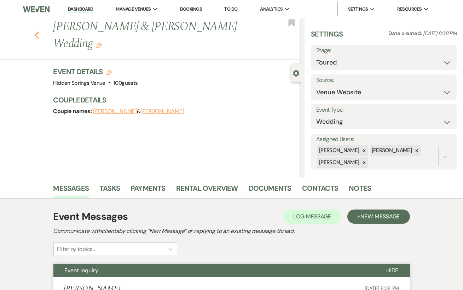
select select "5"
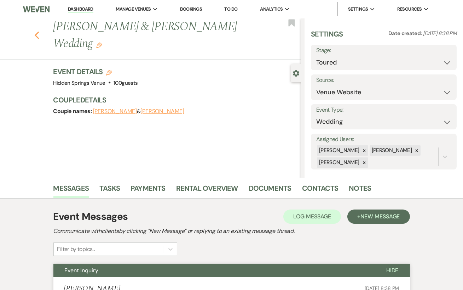
select select "5"
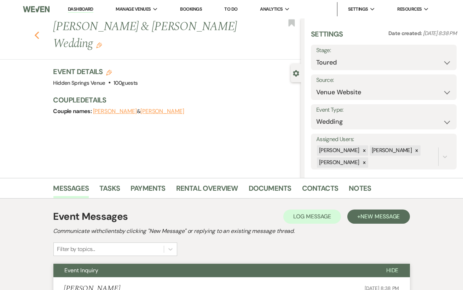
select select "5"
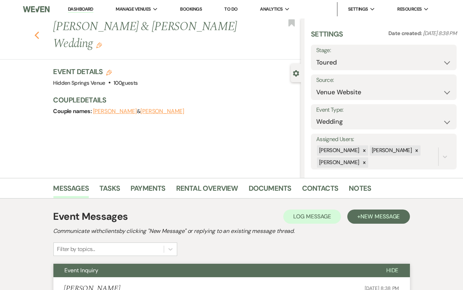
select select "5"
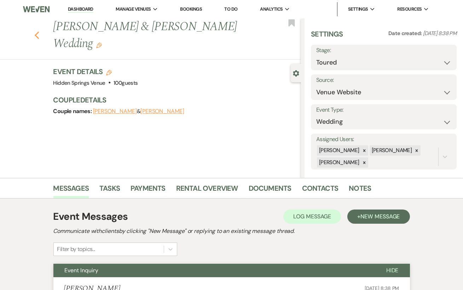
select select "5"
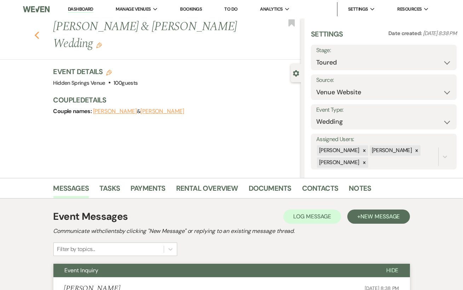
select select "5"
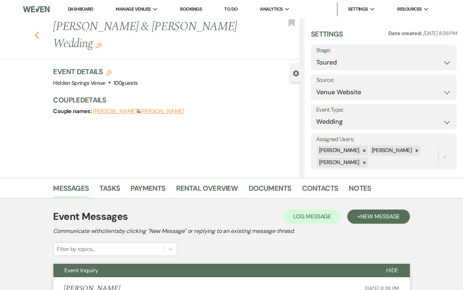
select select "5"
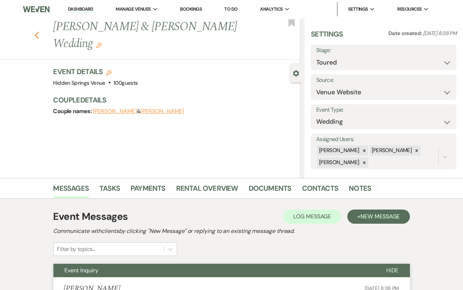
select select "5"
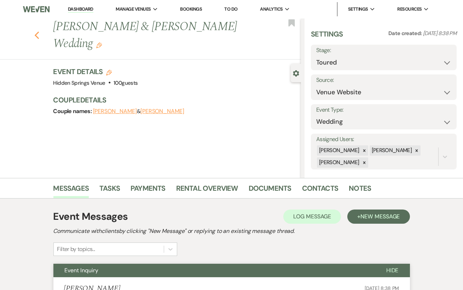
select select "5"
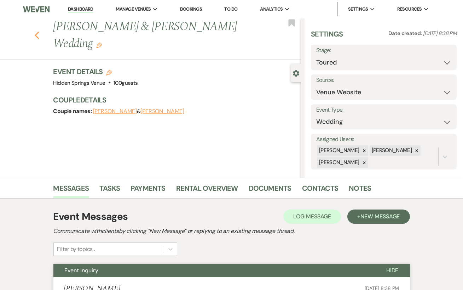
select select "5"
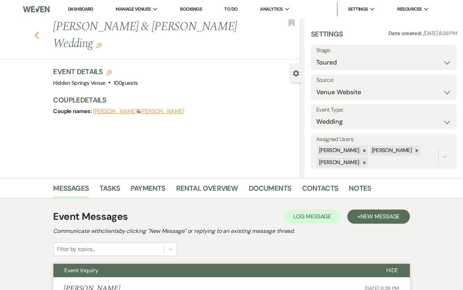
select select "5"
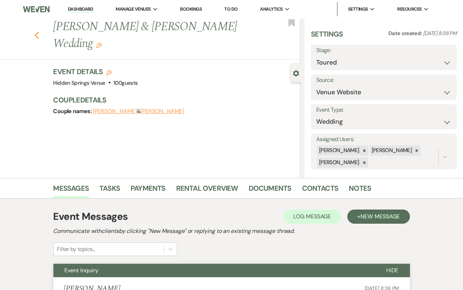
select select "5"
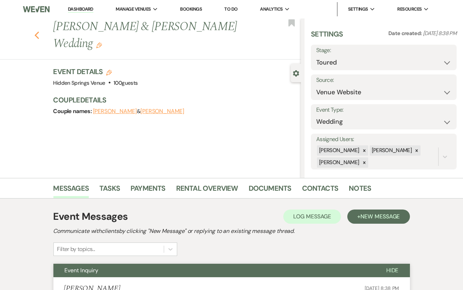
select select "5"
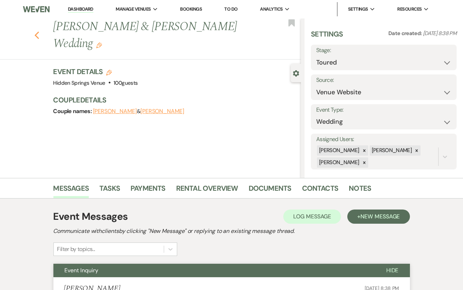
select select "5"
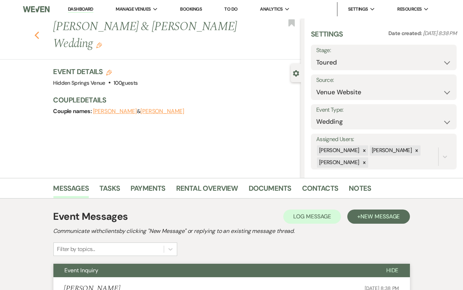
select select "5"
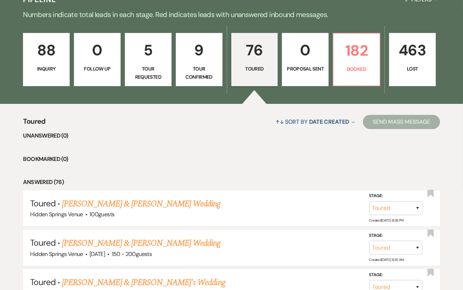
scroll to position [163, 0]
